Goal: Transaction & Acquisition: Purchase product/service

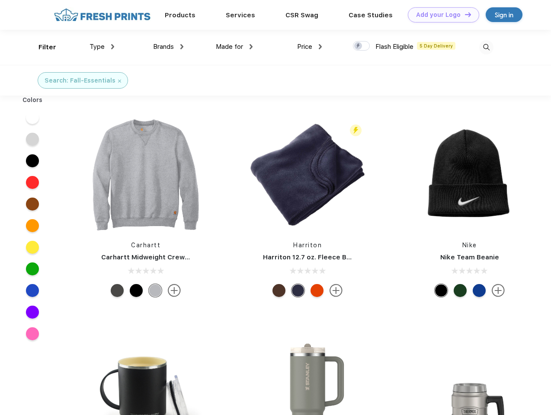
scroll to position [0, 0]
click at [440, 15] on link "Add your Logo Design Tool" at bounding box center [443, 14] width 71 height 15
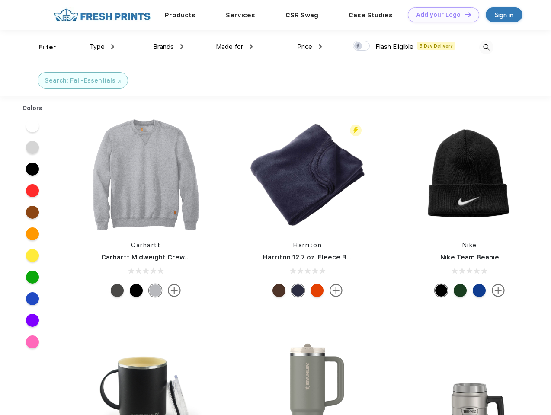
click at [0, 0] on div "Design Tool" at bounding box center [0, 0] width 0 height 0
click at [464, 14] on link "Add your Logo Design Tool" at bounding box center [443, 14] width 71 height 15
click at [41, 47] on div "Filter" at bounding box center [47, 47] width 18 height 10
click at [102, 47] on span "Type" at bounding box center [96, 47] width 15 height 8
click at [168, 47] on span "Brands" at bounding box center [163, 47] width 21 height 8
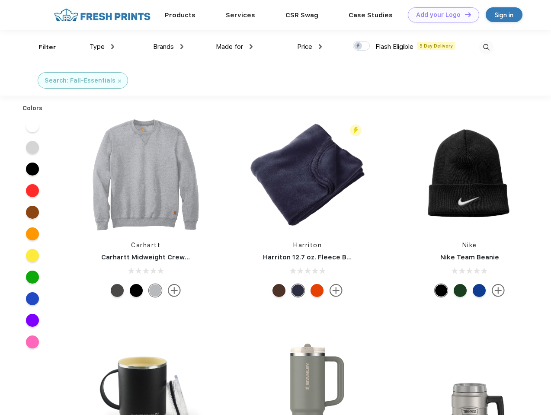
click at [234, 47] on span "Made for" at bounding box center [229, 47] width 27 height 8
click at [309, 47] on span "Price" at bounding box center [304, 47] width 15 height 8
click at [361, 46] on div at bounding box center [361, 46] width 17 height 10
click at [358, 46] on input "checkbox" at bounding box center [356, 44] width 6 height 6
click at [486, 47] on img at bounding box center [486, 47] width 14 height 14
